Goal: Find specific page/section: Find specific page/section

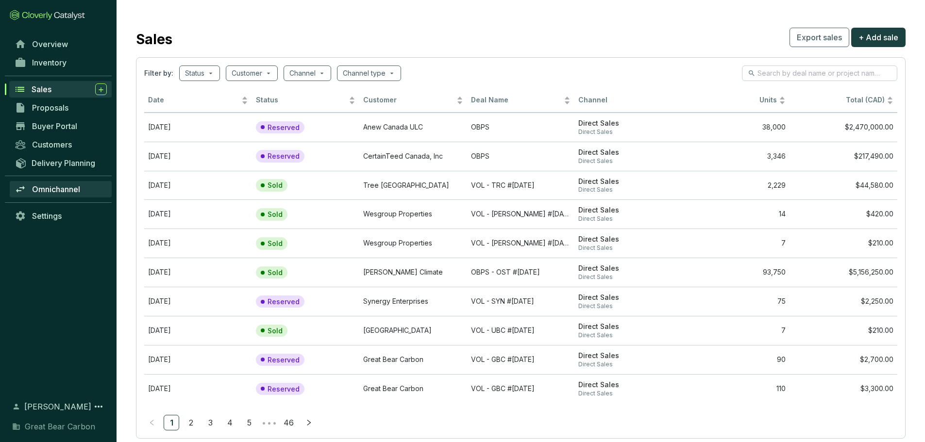
click at [77, 186] on span "Omnichannel" at bounding box center [56, 189] width 48 height 10
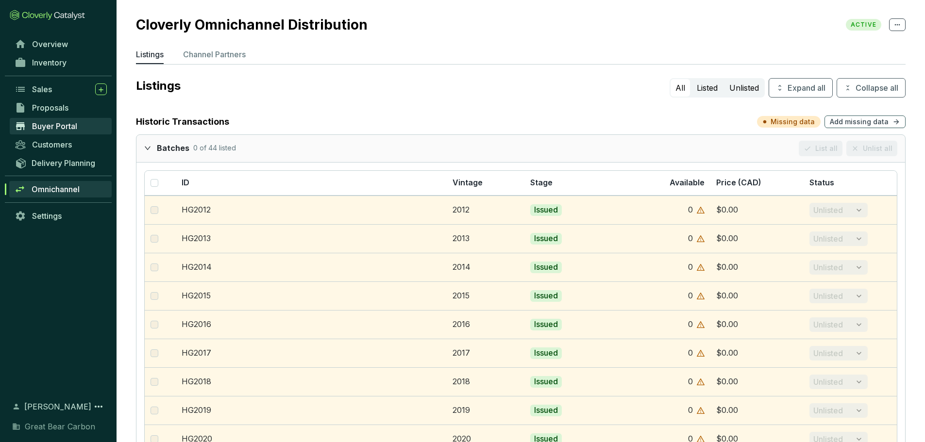
click at [73, 129] on span "Buyer Portal" at bounding box center [54, 126] width 45 height 10
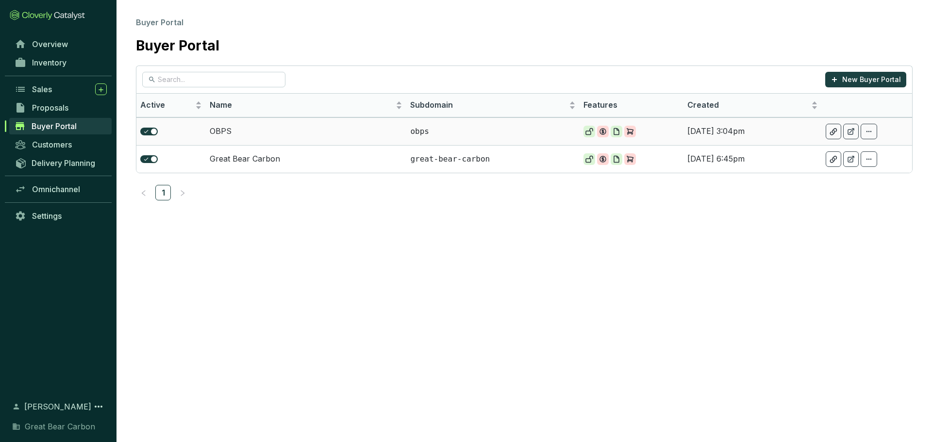
click at [473, 127] on p "obps" at bounding box center [493, 131] width 166 height 11
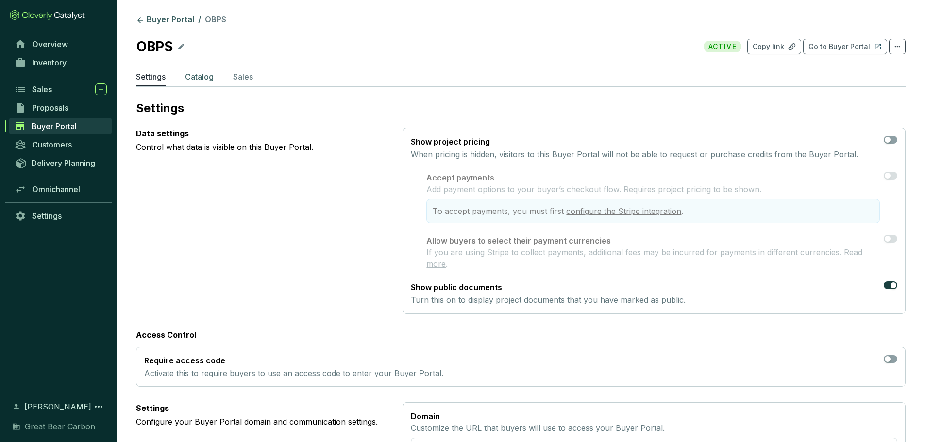
click at [200, 79] on p "Catalog" at bounding box center [199, 77] width 29 height 12
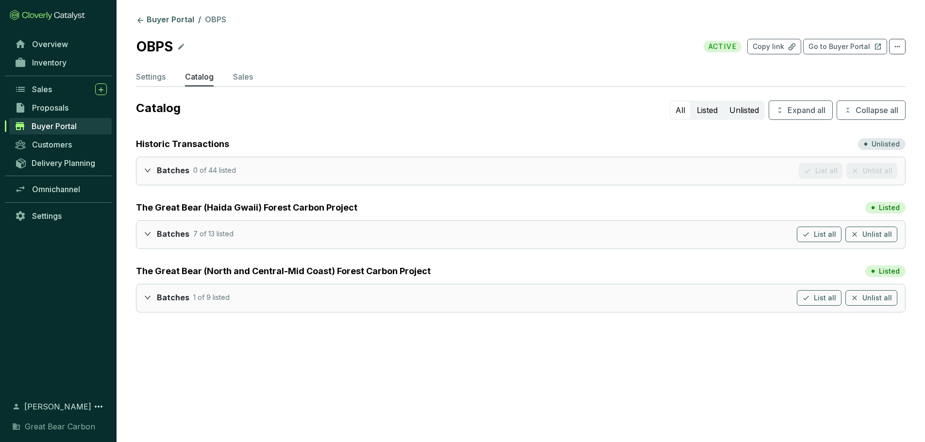
click at [143, 229] on div "Batches 7 of 13 listed List all Unlist all" at bounding box center [520, 234] width 768 height 27
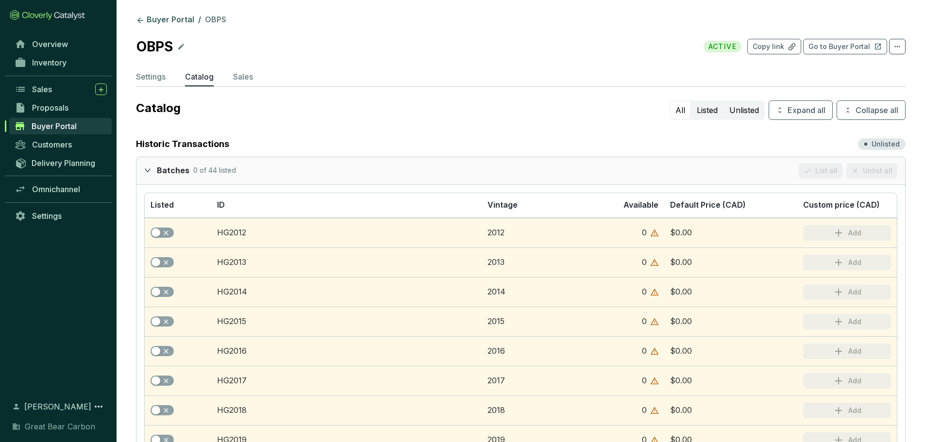
click at [148, 169] on icon "expanded" at bounding box center [147, 170] width 7 height 7
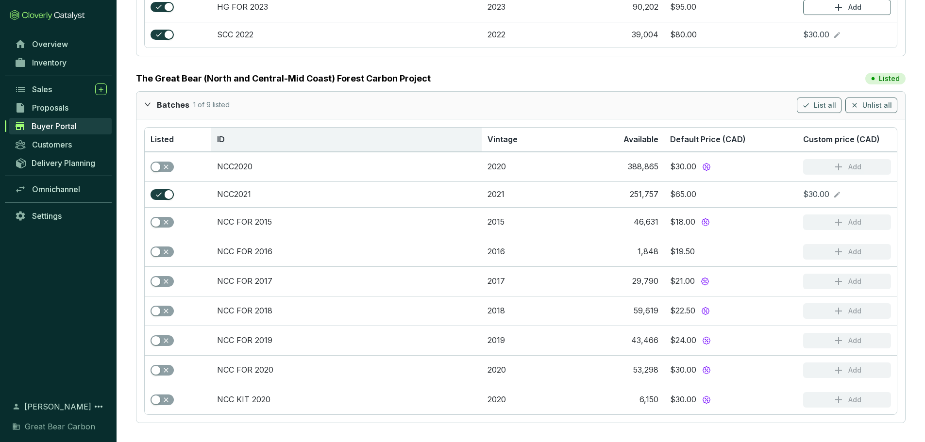
scroll to position [603, 0]
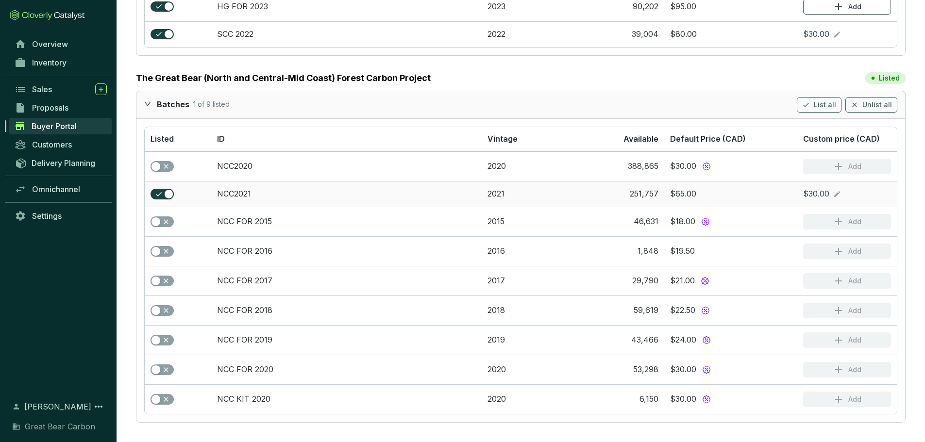
click at [836, 192] on icon at bounding box center [837, 194] width 8 height 12
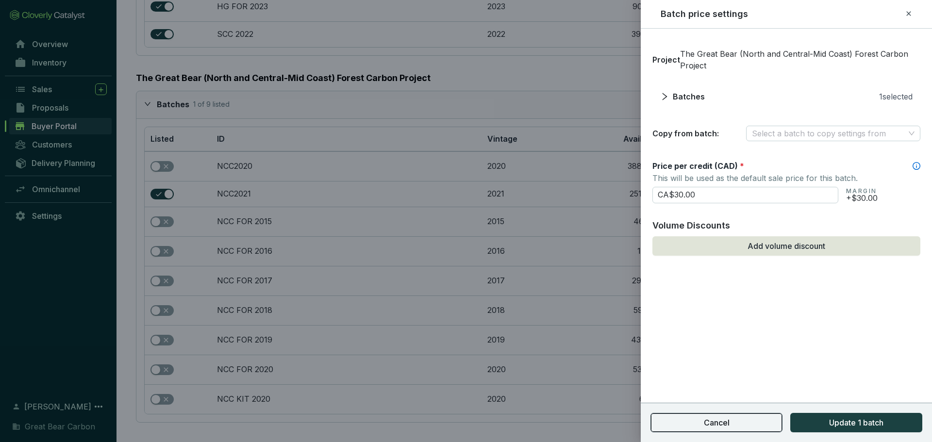
click at [710, 420] on span "Cancel" at bounding box center [717, 423] width 26 height 12
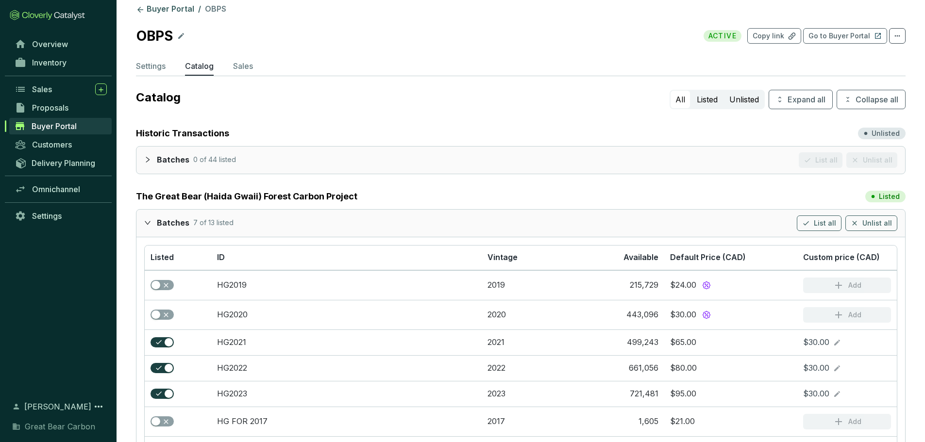
scroll to position [0, 0]
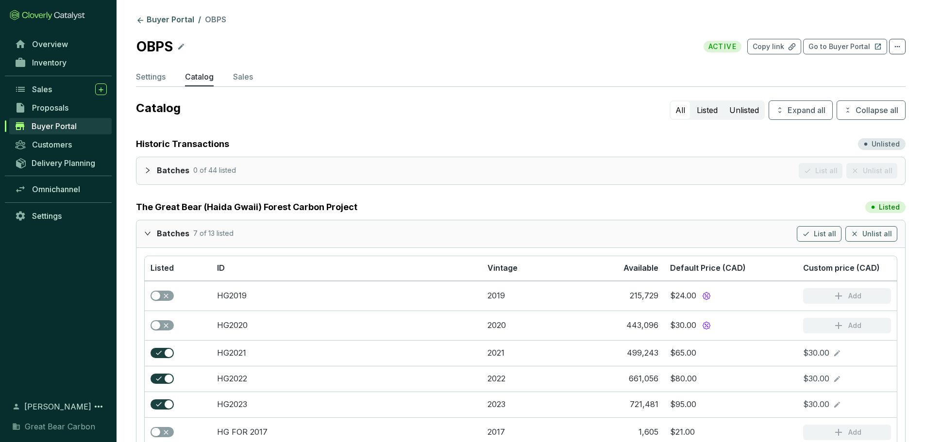
click at [67, 126] on span "Buyer Portal" at bounding box center [54, 126] width 45 height 10
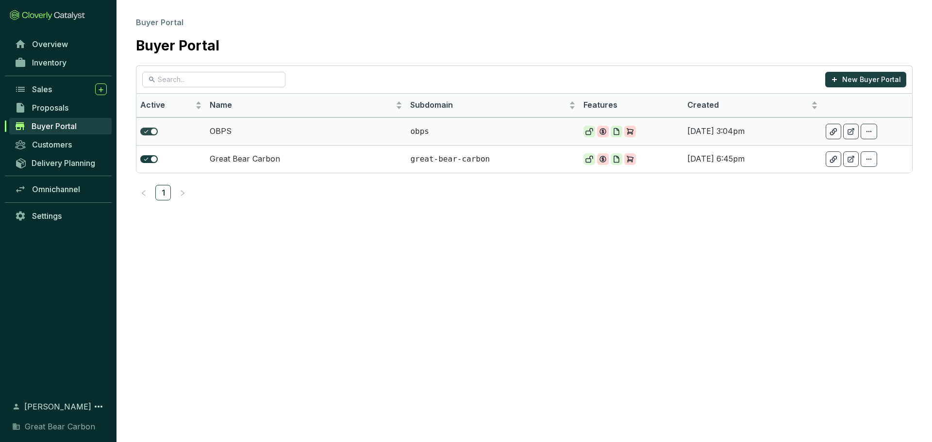
click at [148, 132] on span "button" at bounding box center [148, 132] width 17 height 8
click at [341, 134] on td "OBPS" at bounding box center [306, 131] width 201 height 28
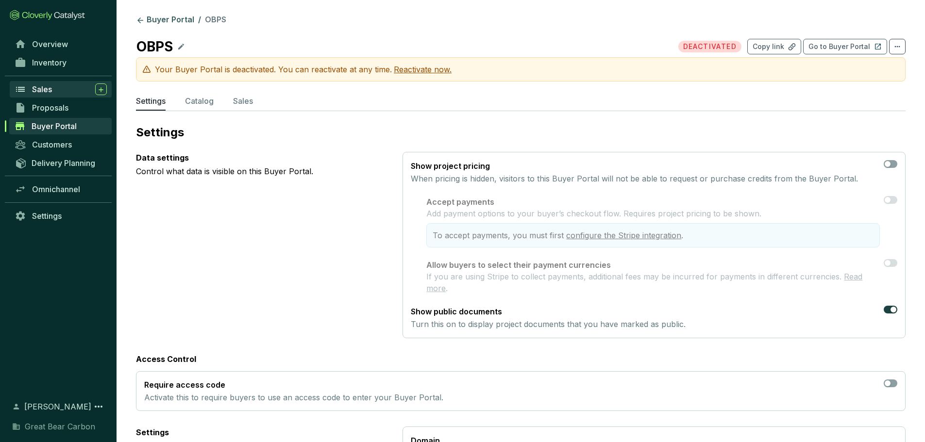
click at [71, 90] on div "Sales" at bounding box center [69, 89] width 75 height 12
